Goal: Information Seeking & Learning: Learn about a topic

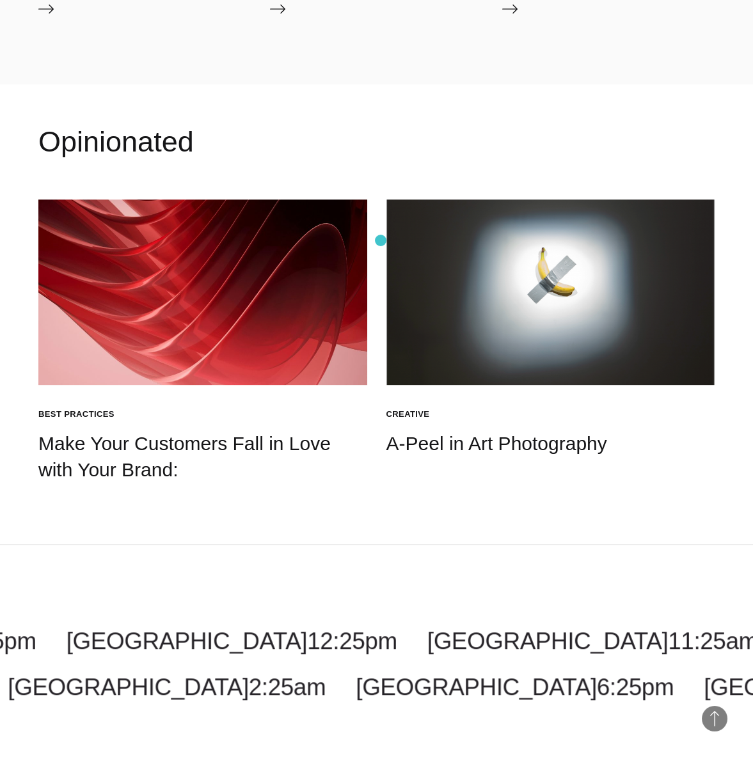
scroll to position [2069, 0]
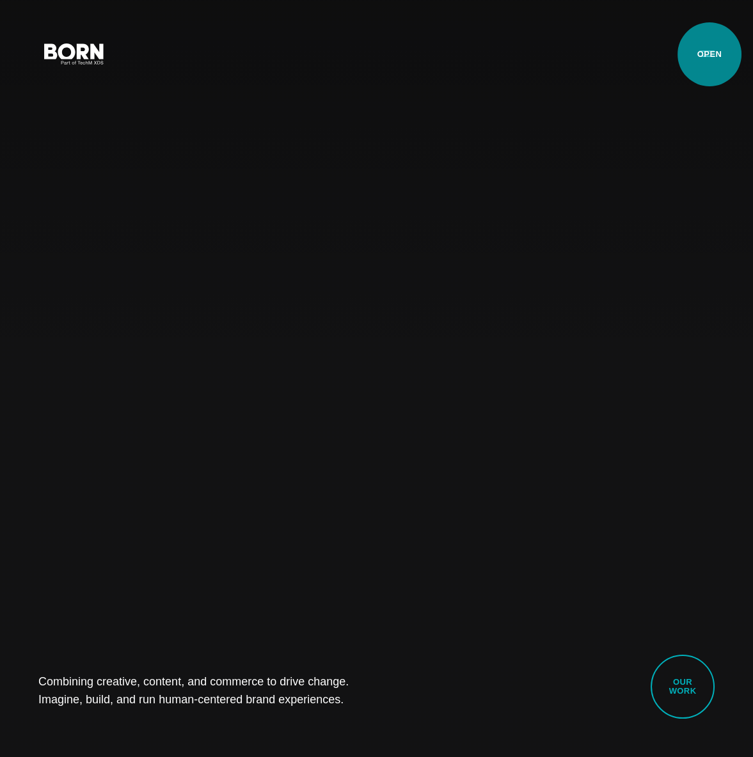
click at [709, 54] on button "Primary Menu" at bounding box center [707, 53] width 31 height 27
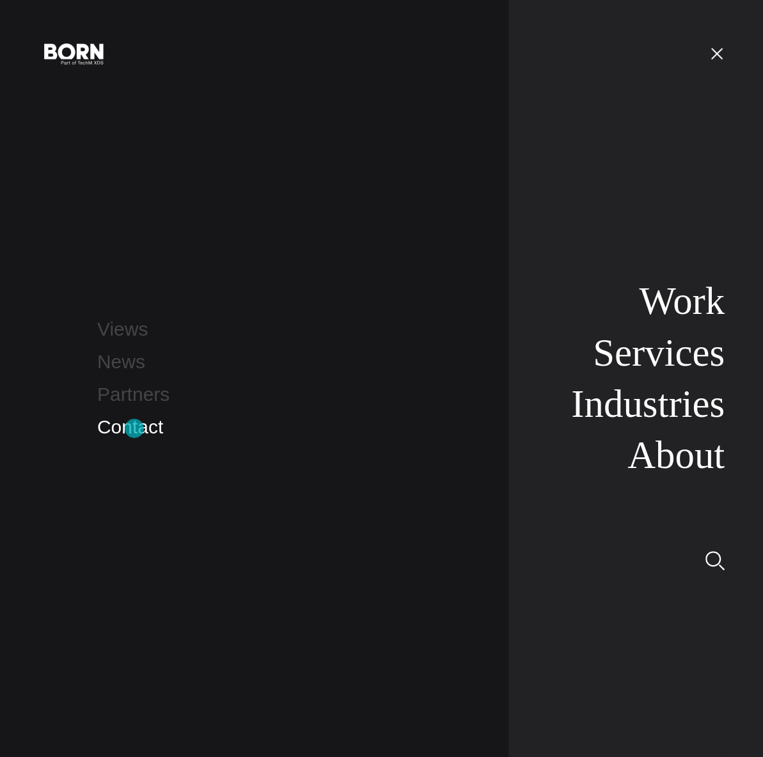
click at [134, 429] on link "Contact" at bounding box center [130, 426] width 66 height 21
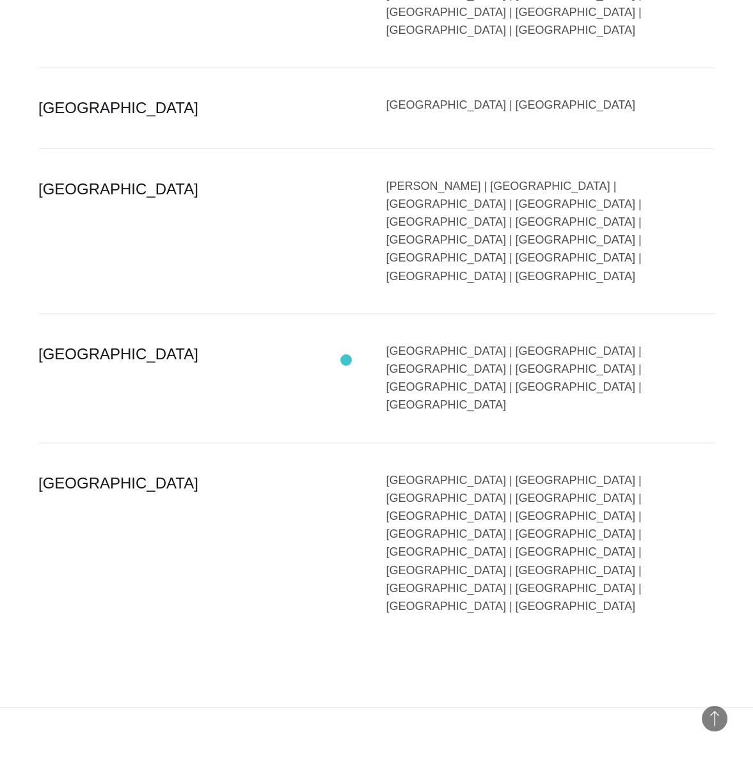
scroll to position [2737, 0]
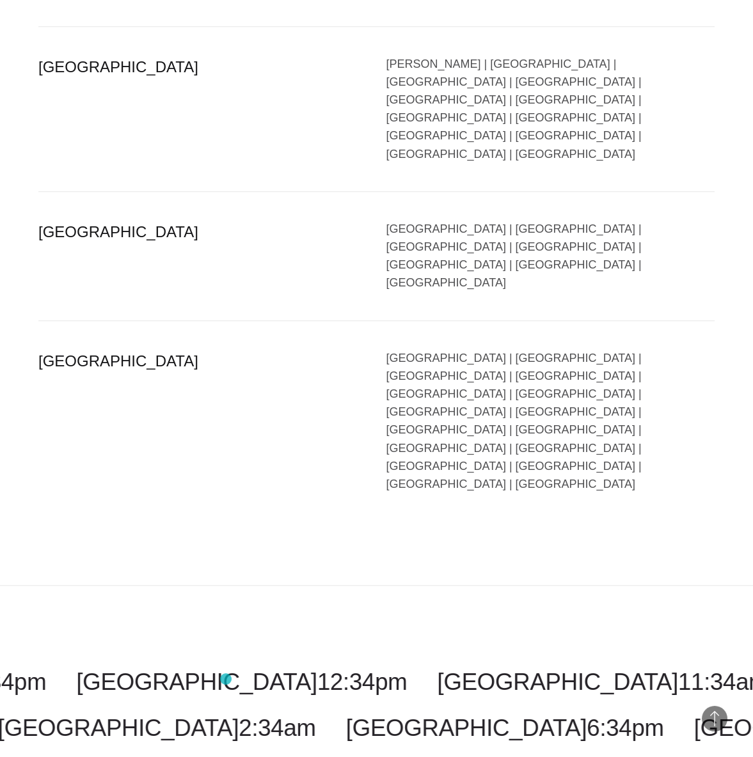
drag, startPoint x: 51, startPoint y: 685, endPoint x: 228, endPoint y: 678, distance: 177.3
copy div "BORN GROUP, INC A Tech Mahindra Co"
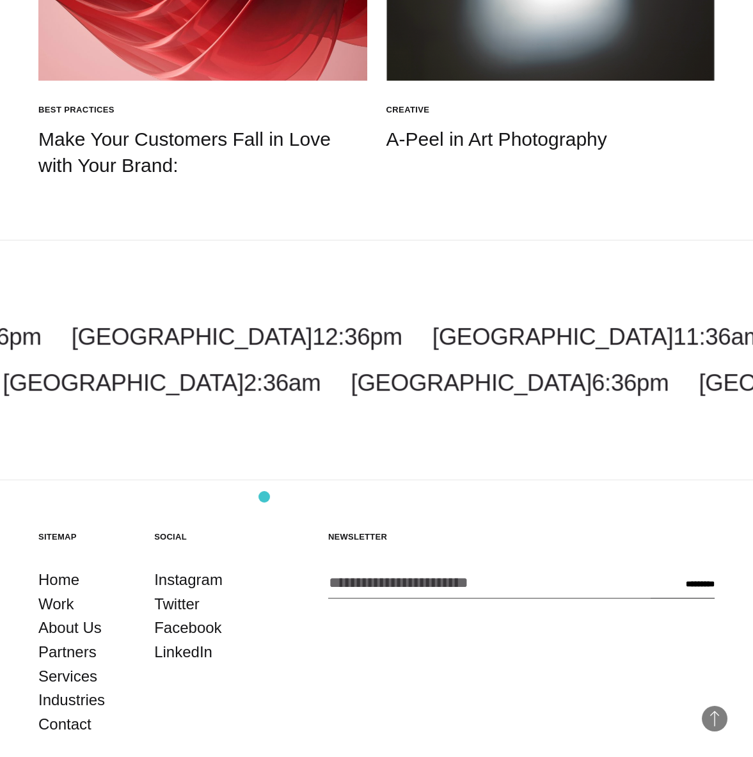
scroll to position [2069, 0]
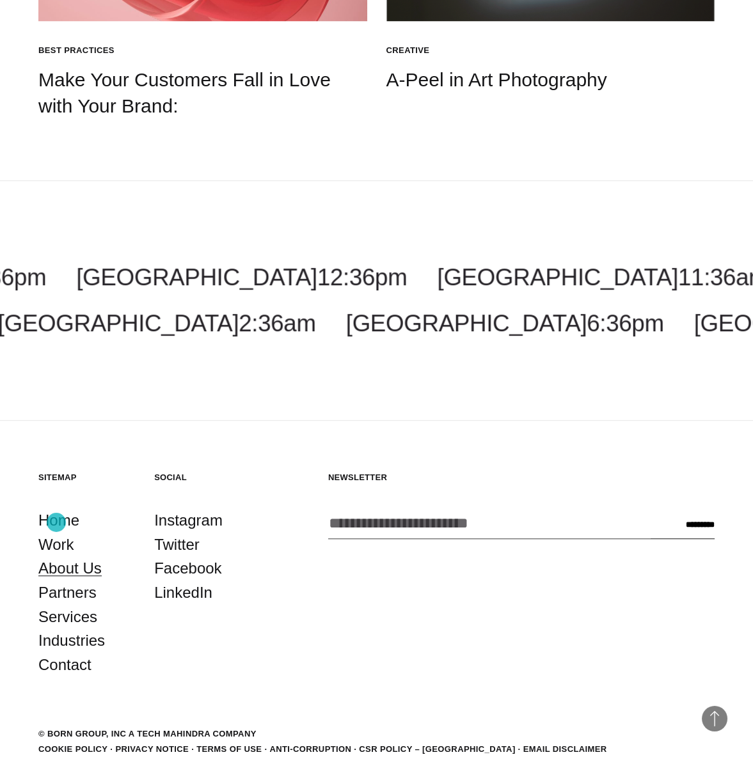
click at [56, 557] on link "About Us" at bounding box center [69, 569] width 63 height 24
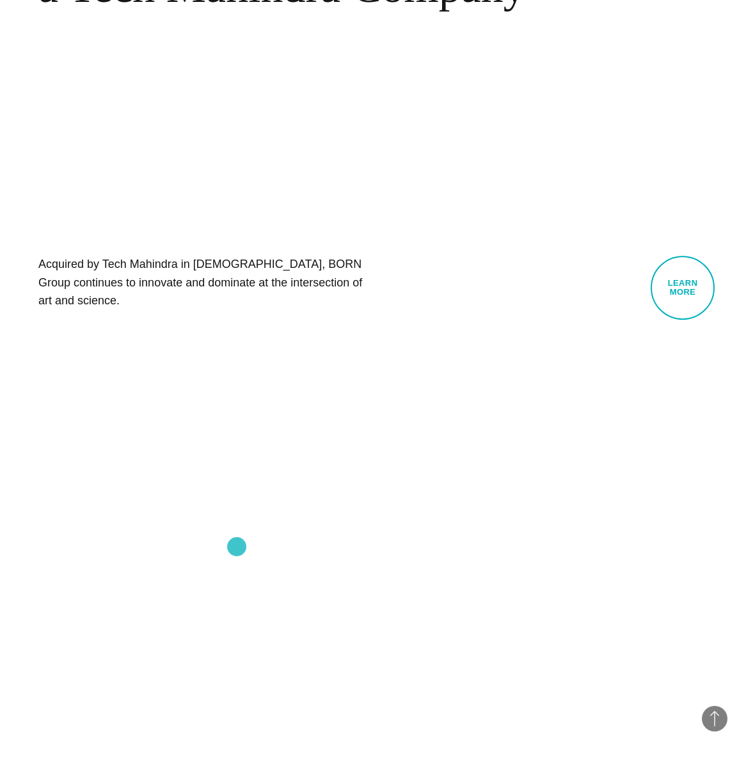
scroll to position [974, 0]
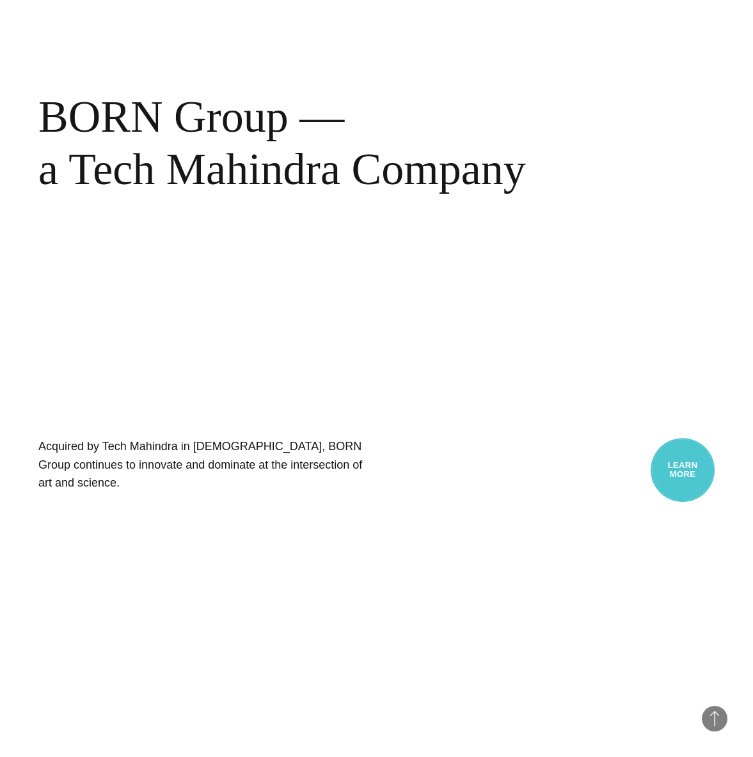
click at [703, 470] on link "Learn More" at bounding box center [683, 470] width 64 height 64
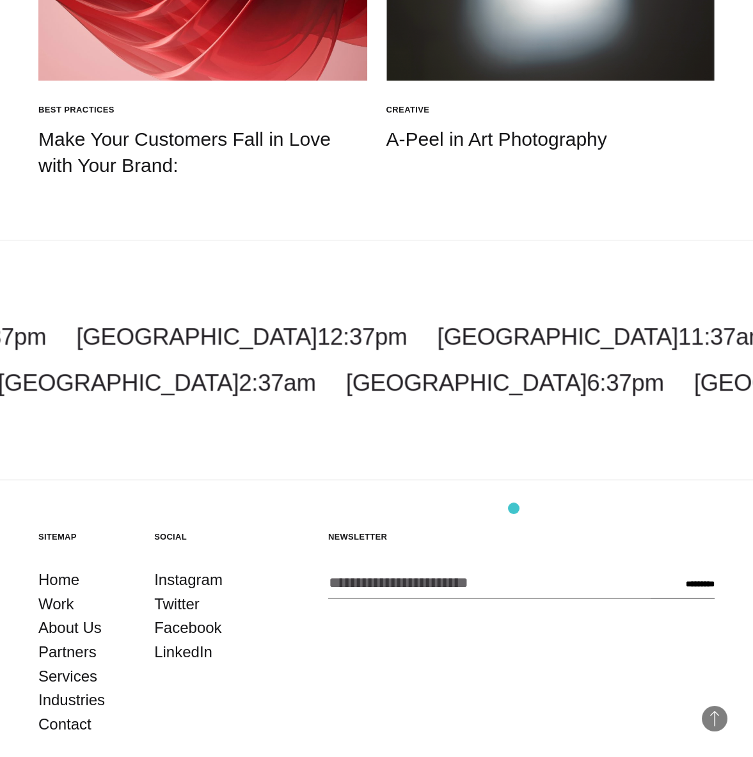
scroll to position [2069, 0]
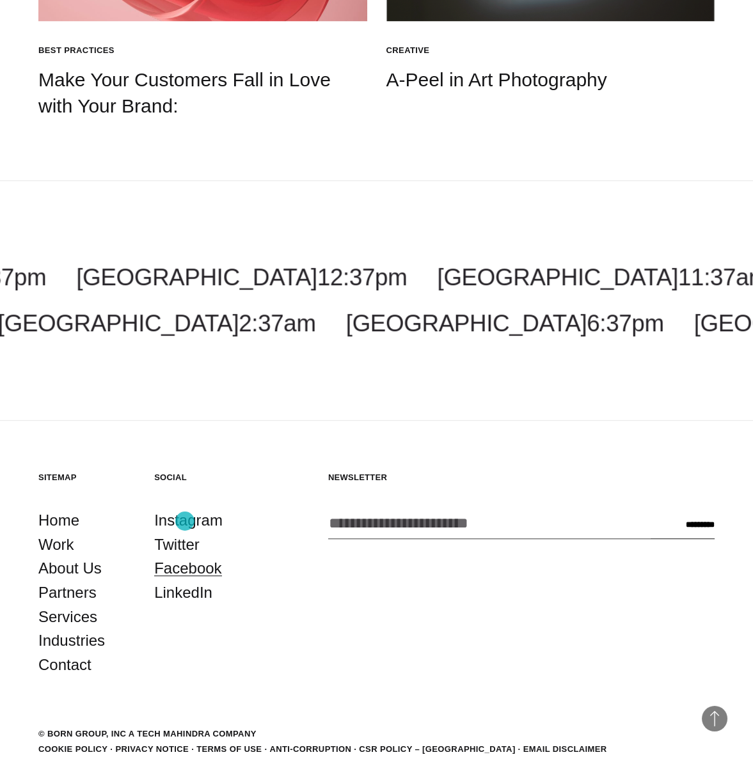
click at [185, 557] on link "Facebook" at bounding box center [187, 569] width 67 height 24
click at [63, 509] on link "Home" at bounding box center [58, 521] width 41 height 24
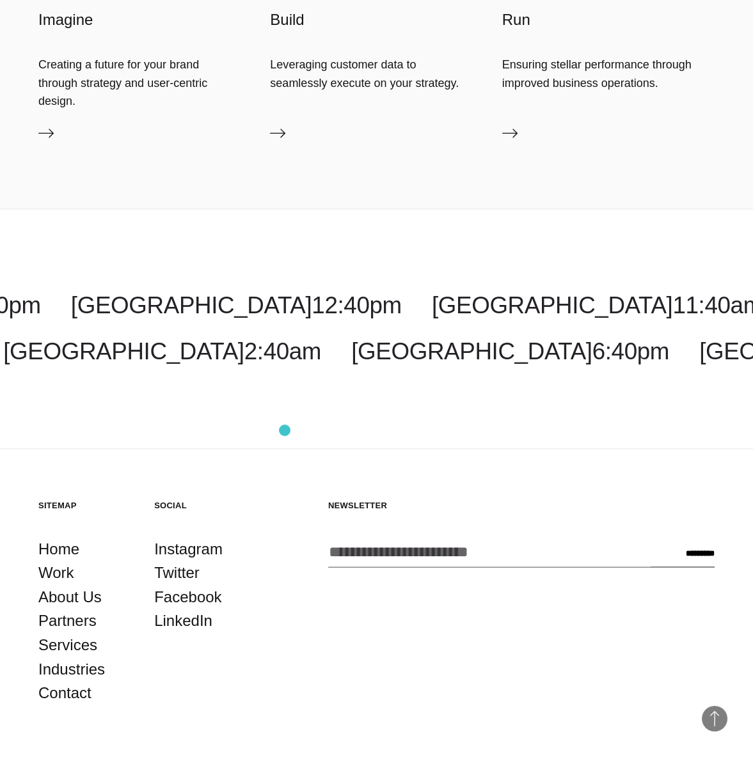
scroll to position [4755, 0]
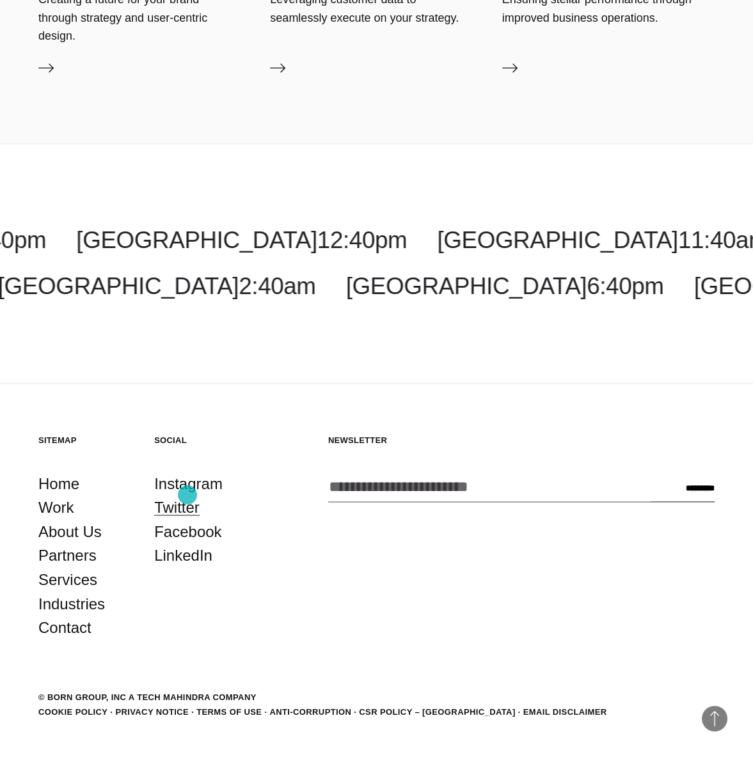
click at [187, 496] on link "Twitter" at bounding box center [176, 508] width 45 height 24
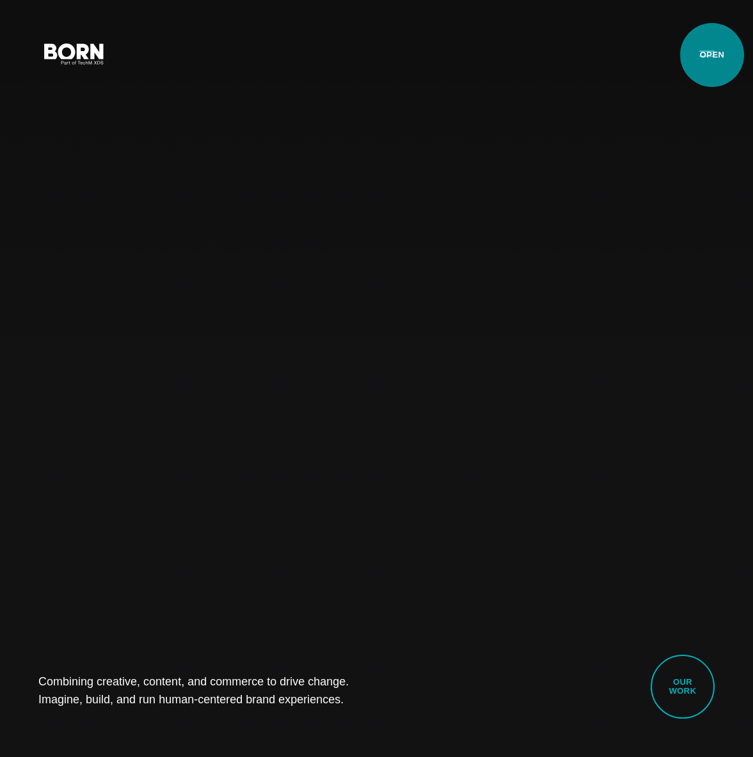
click at [712, 55] on button "Primary Menu" at bounding box center [707, 53] width 31 height 27
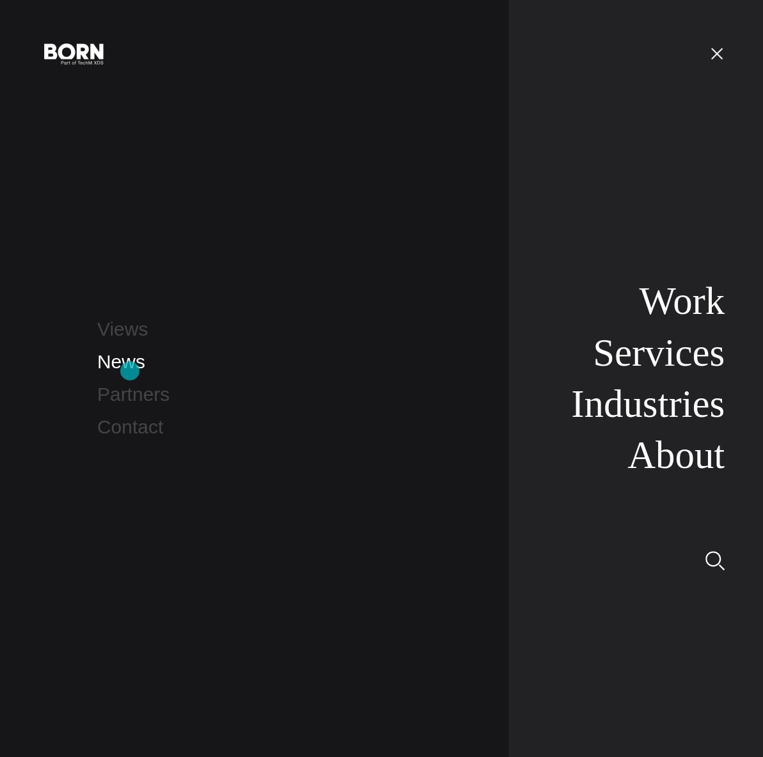
click at [130, 370] on link "News" at bounding box center [121, 361] width 48 height 21
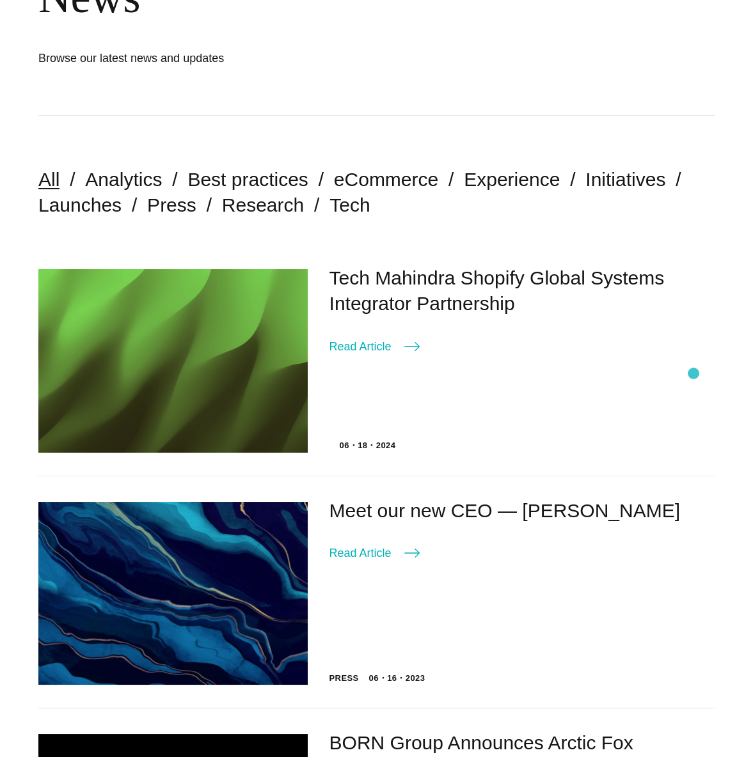
scroll to position [305, 0]
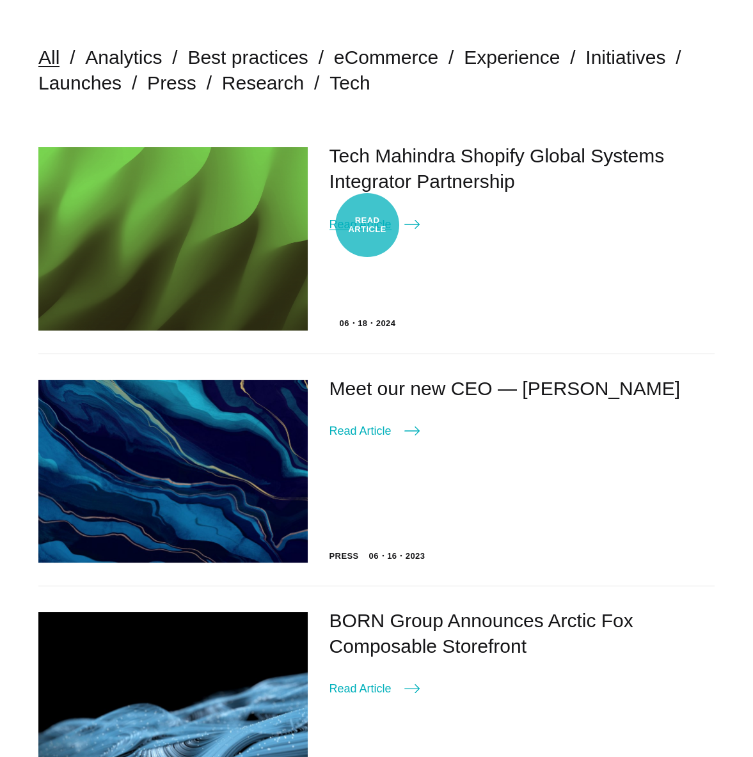
click at [367, 225] on link "Read Article" at bounding box center [374, 225] width 90 height 18
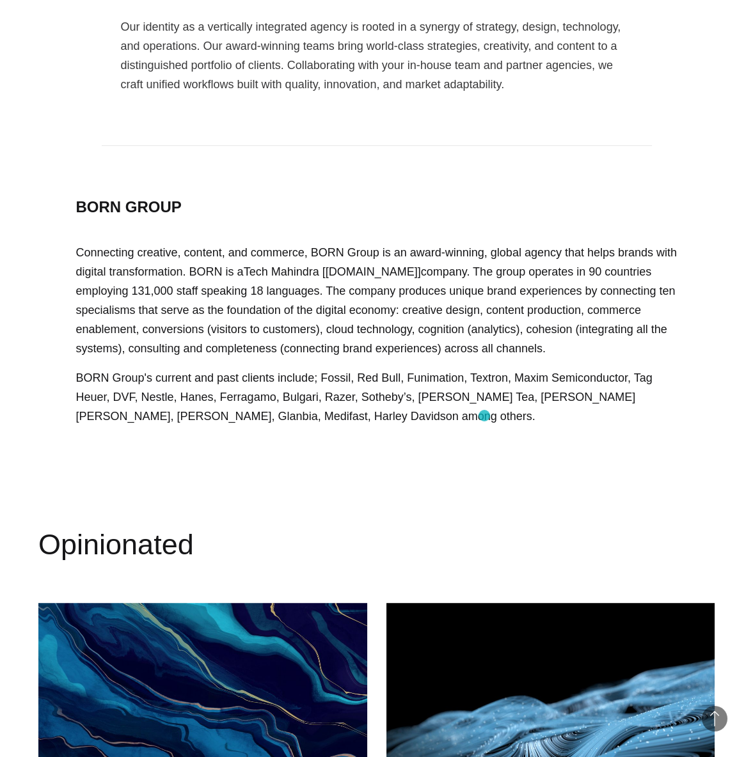
scroll to position [2132, 0]
